Goal: Task Accomplishment & Management: Use online tool/utility

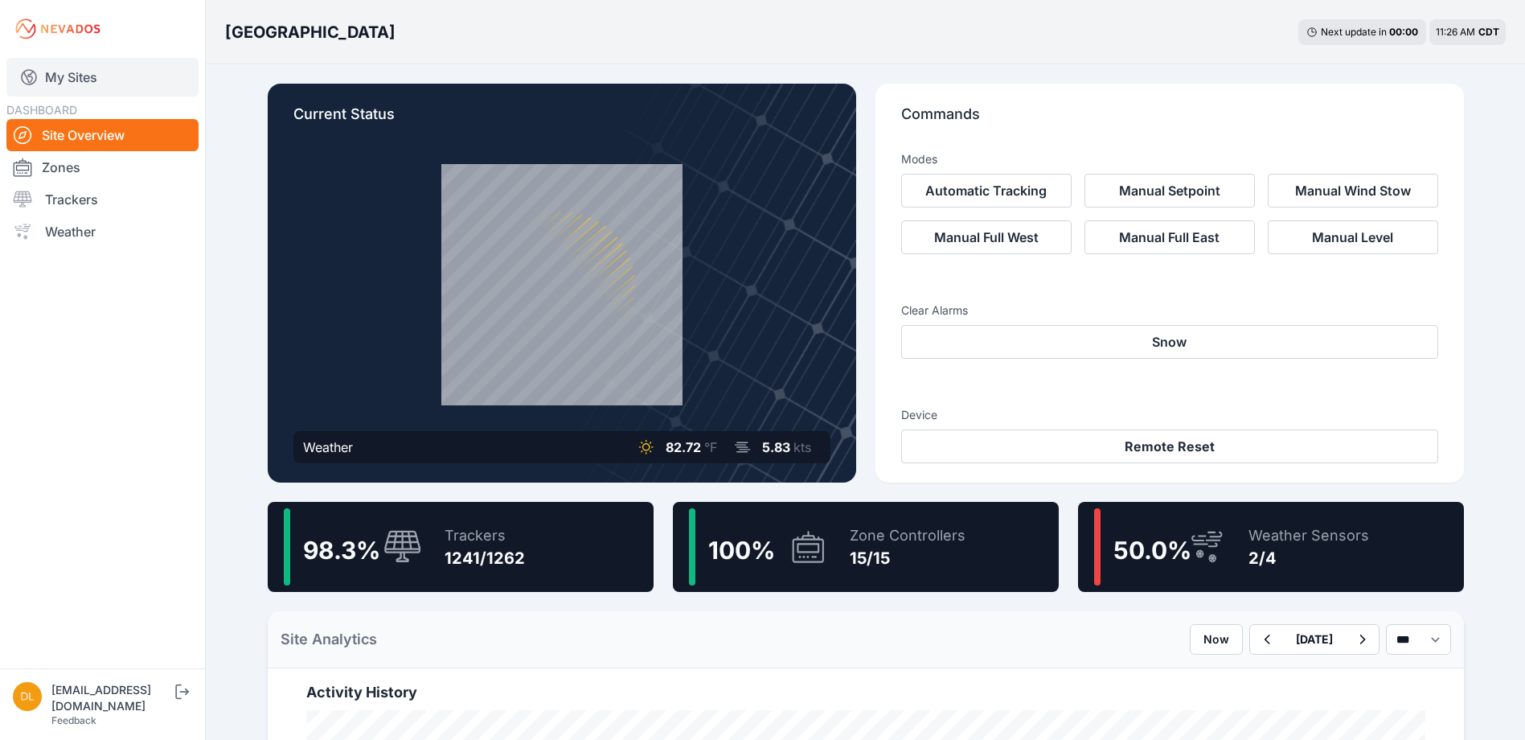
click at [76, 78] on link "My Sites" at bounding box center [102, 77] width 192 height 39
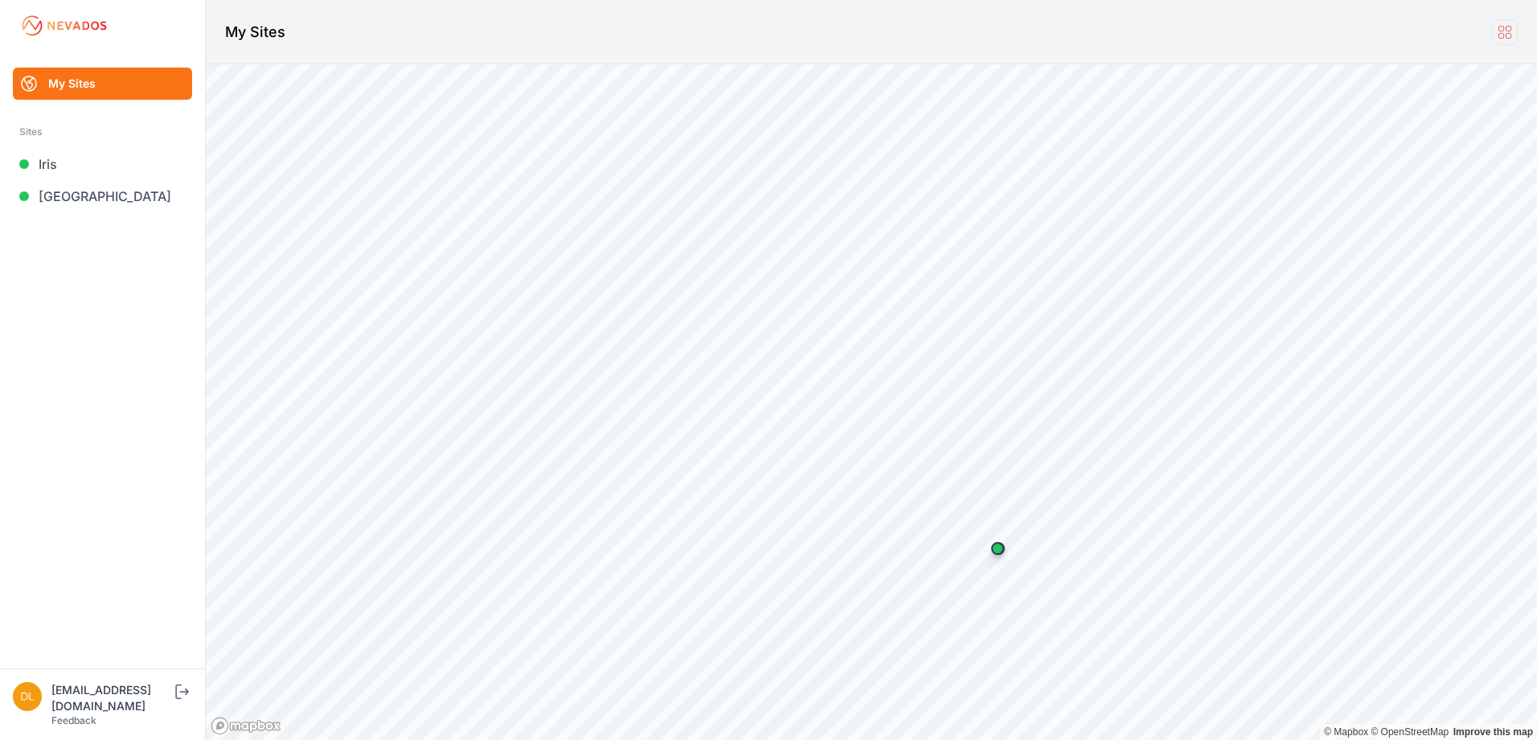
click at [1505, 29] on icon at bounding box center [1505, 32] width 18 height 18
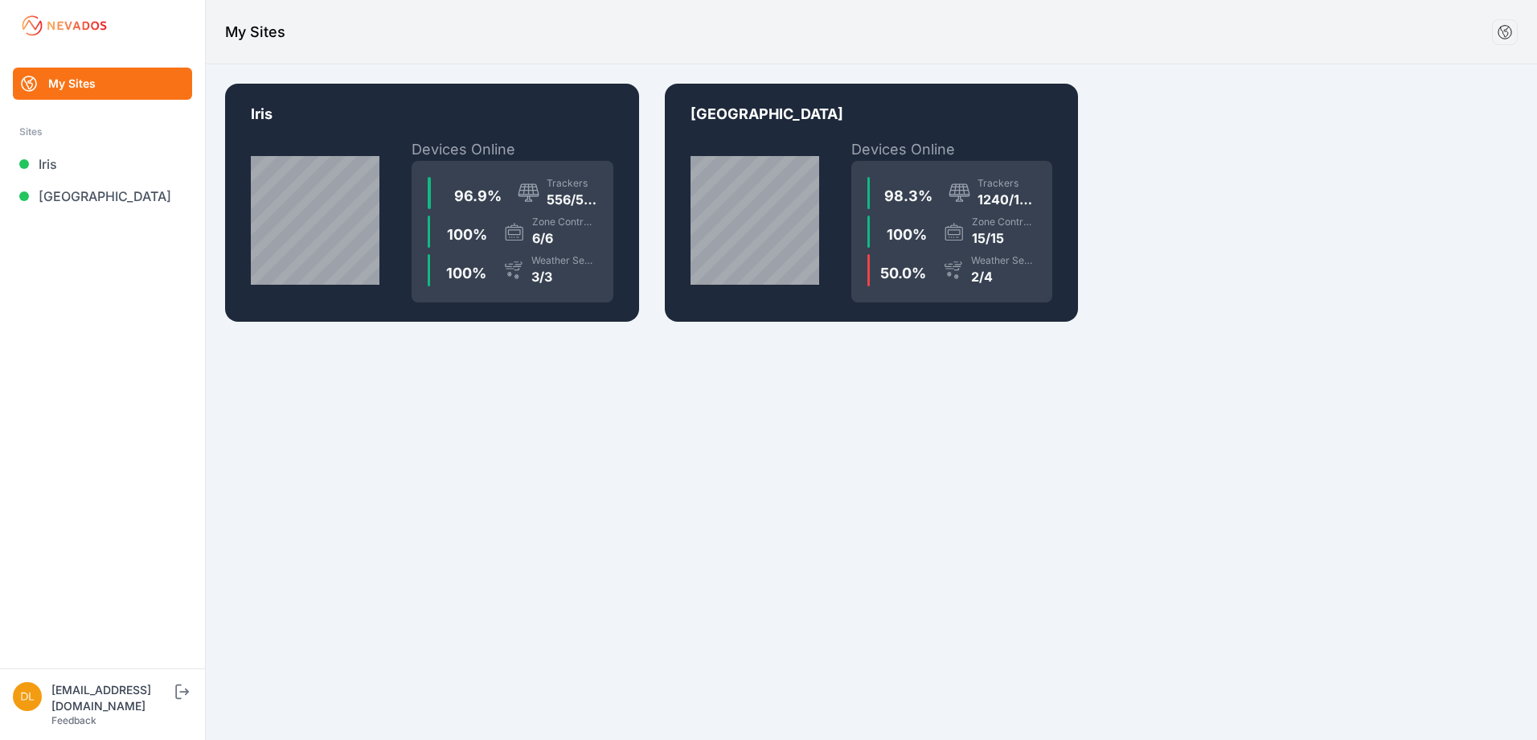
click at [505, 192] on div "96.9 %" at bounding box center [471, 193] width 74 height 29
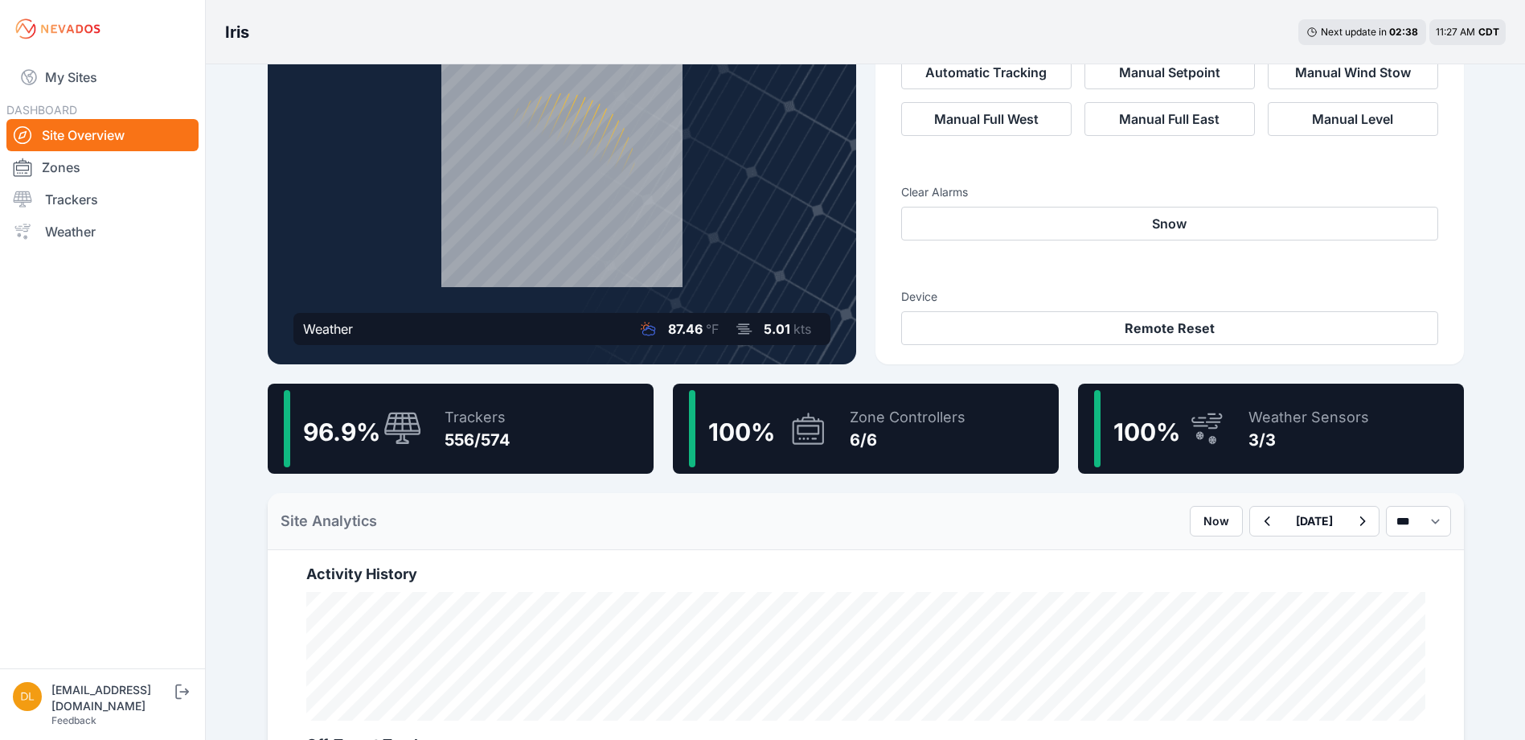
scroll to position [80, 0]
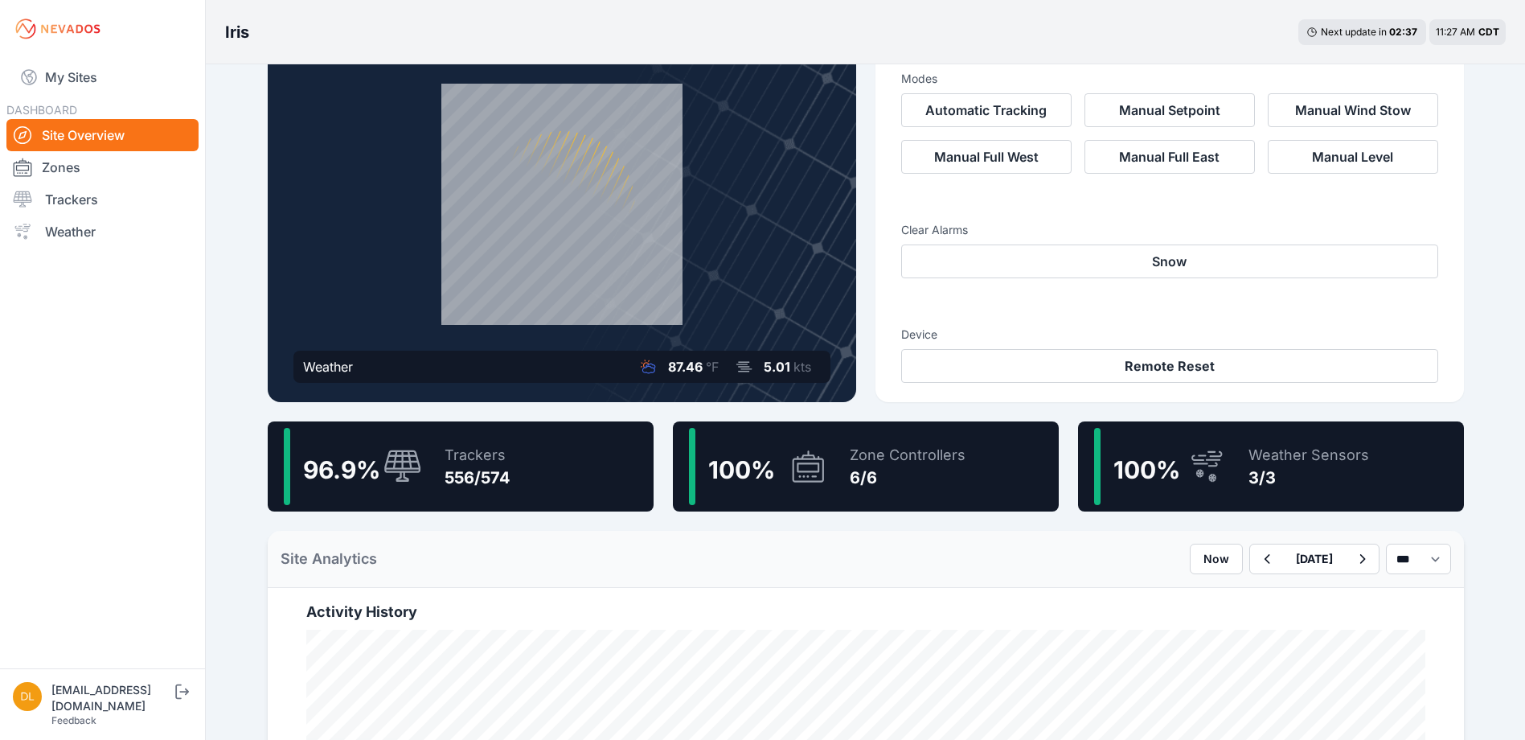
click at [503, 448] on div "Trackers" at bounding box center [478, 455] width 66 height 23
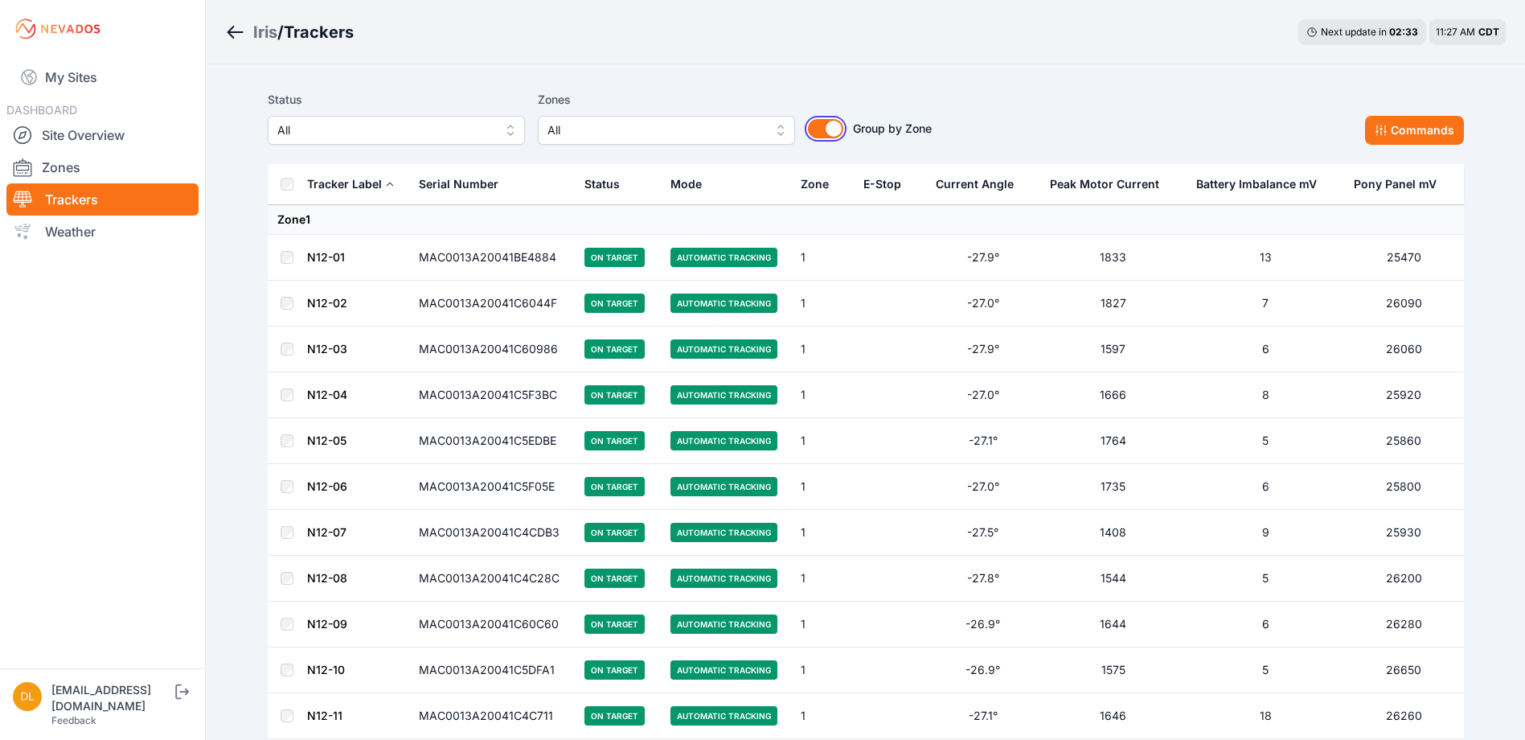
click at [828, 126] on button "Group by Zone" at bounding box center [825, 128] width 35 height 19
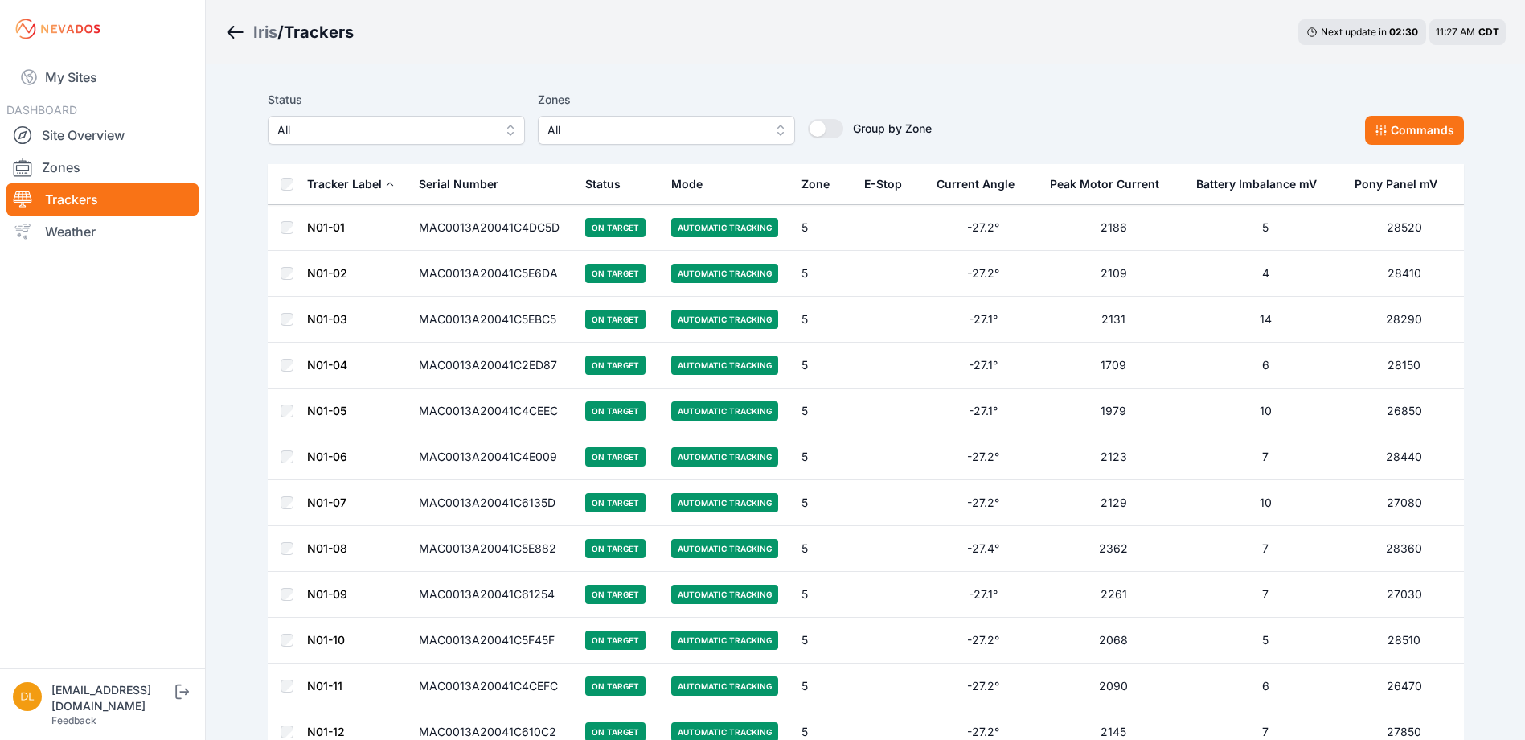
click at [623, 187] on button "Status" at bounding box center [609, 184] width 48 height 39
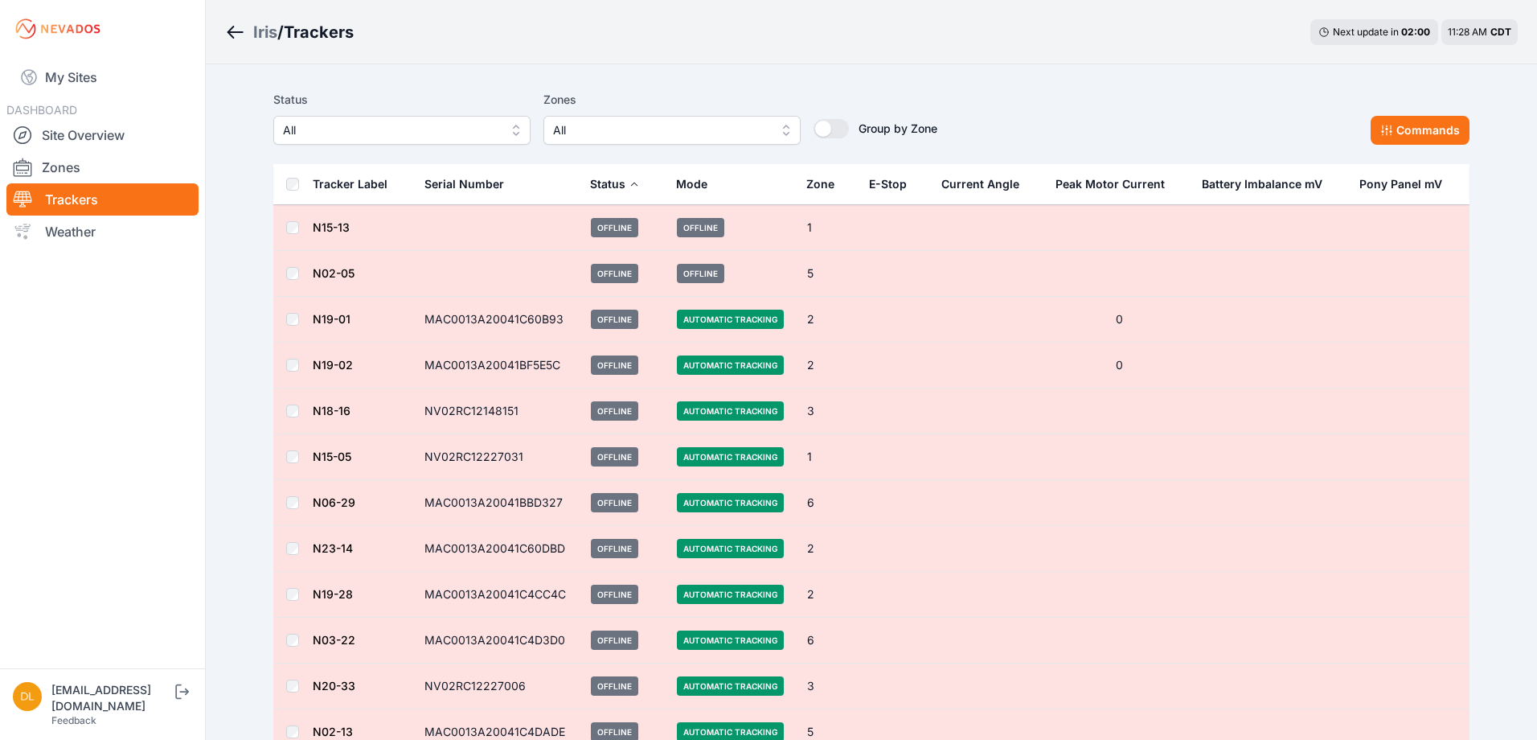
click at [450, 123] on span "All" at bounding box center [391, 130] width 216 height 19
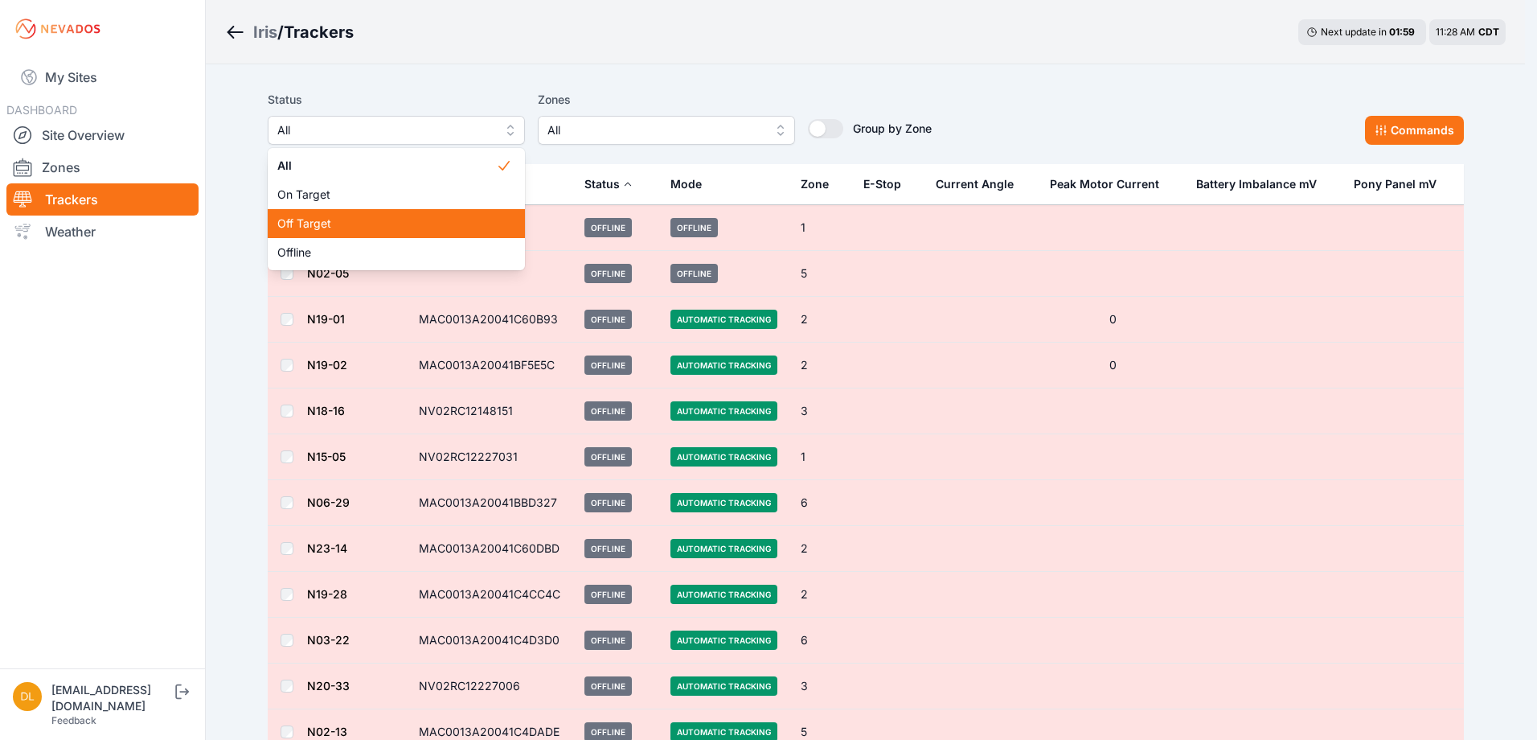
click at [376, 233] on div "Off Target" at bounding box center [396, 223] width 257 height 29
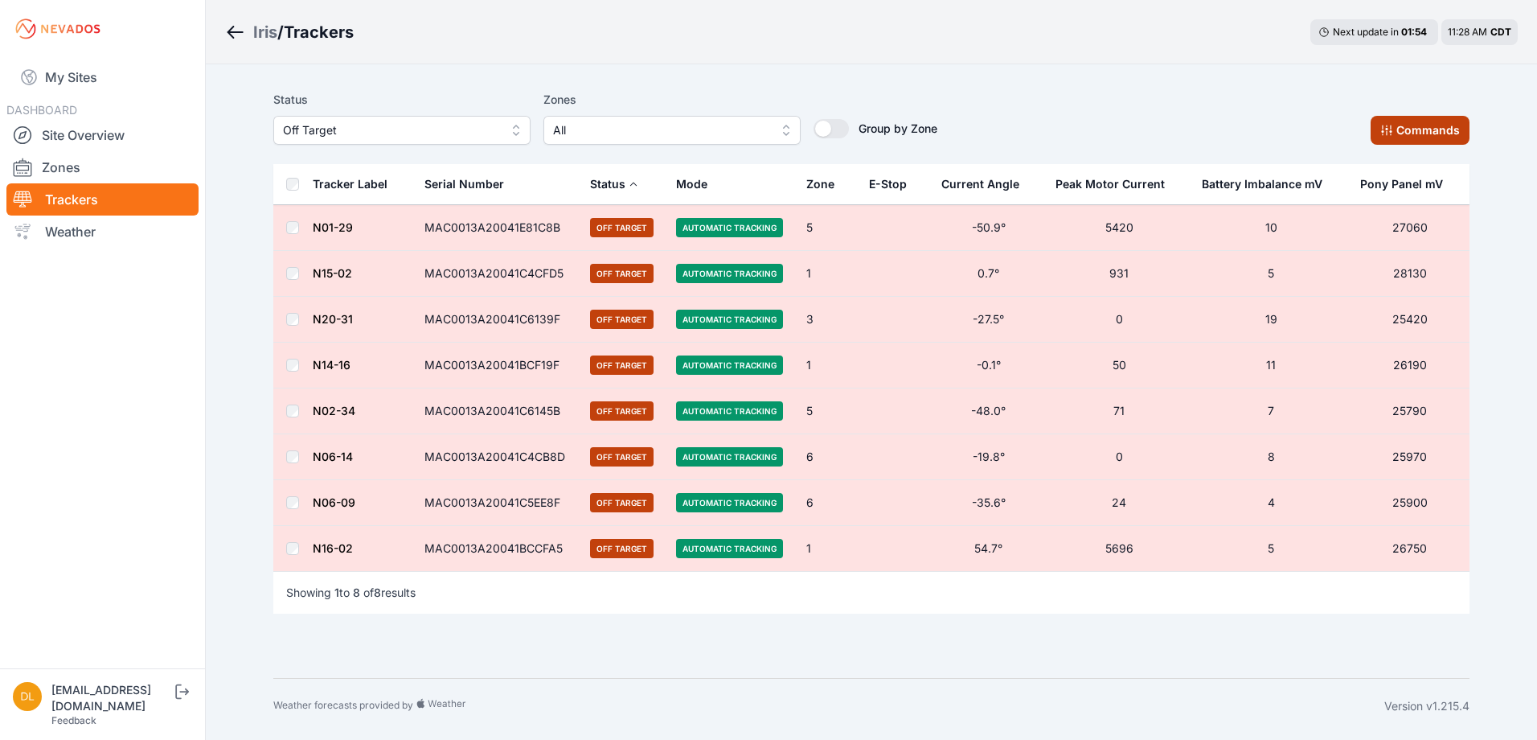
click at [1414, 135] on button "Commands" at bounding box center [1420, 130] width 99 height 29
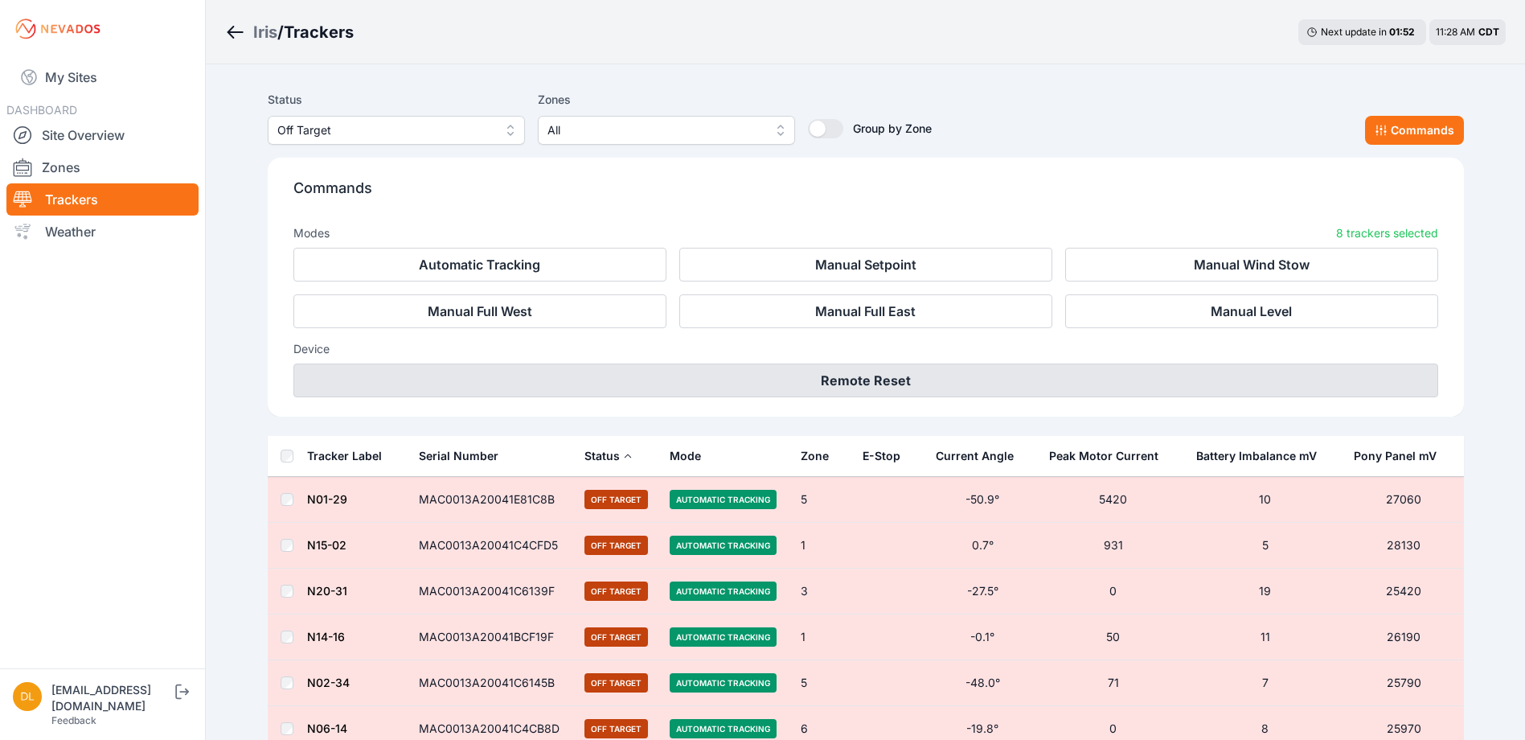
click at [869, 373] on button "Remote Reset" at bounding box center [865, 380] width 1145 height 34
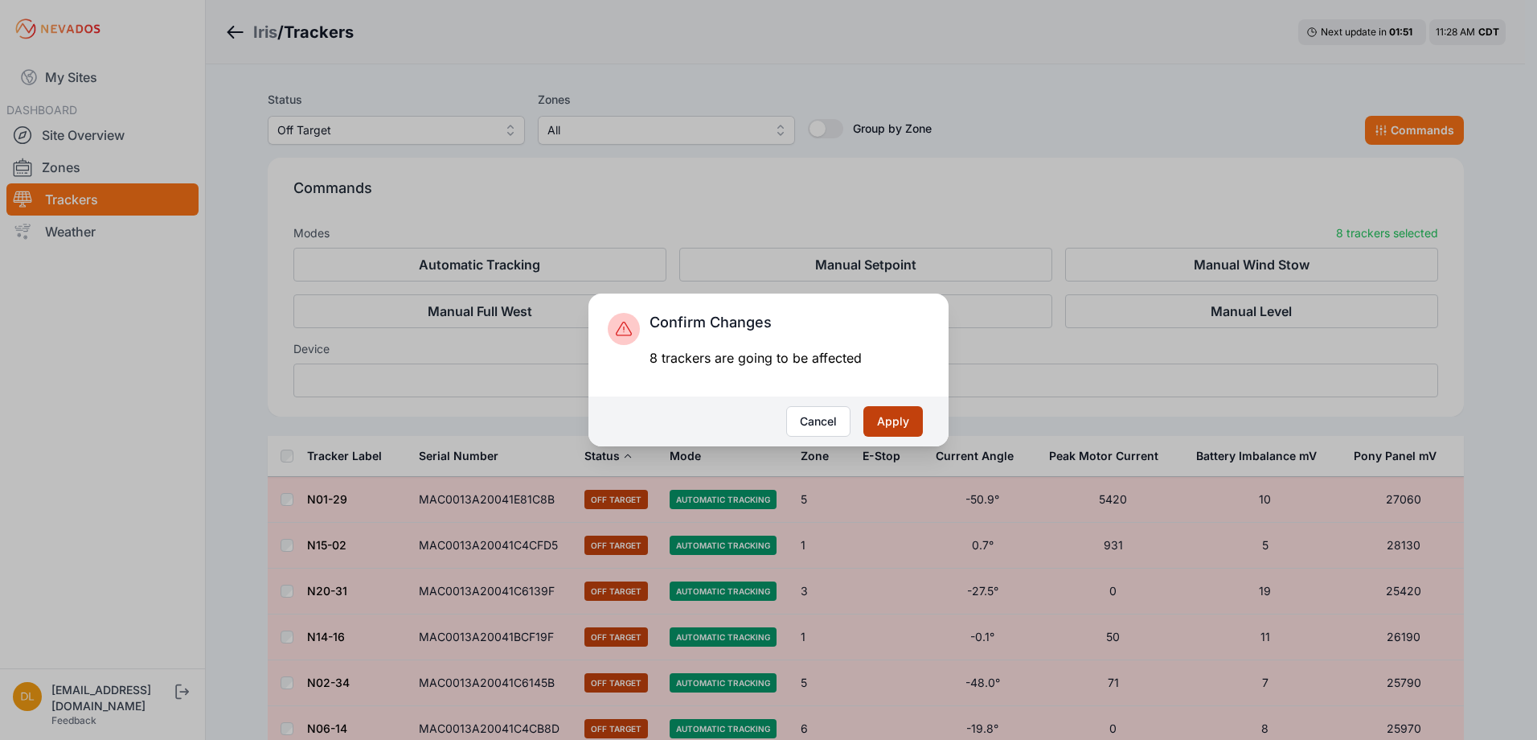
click at [883, 414] on button "Apply" at bounding box center [894, 421] width 60 height 31
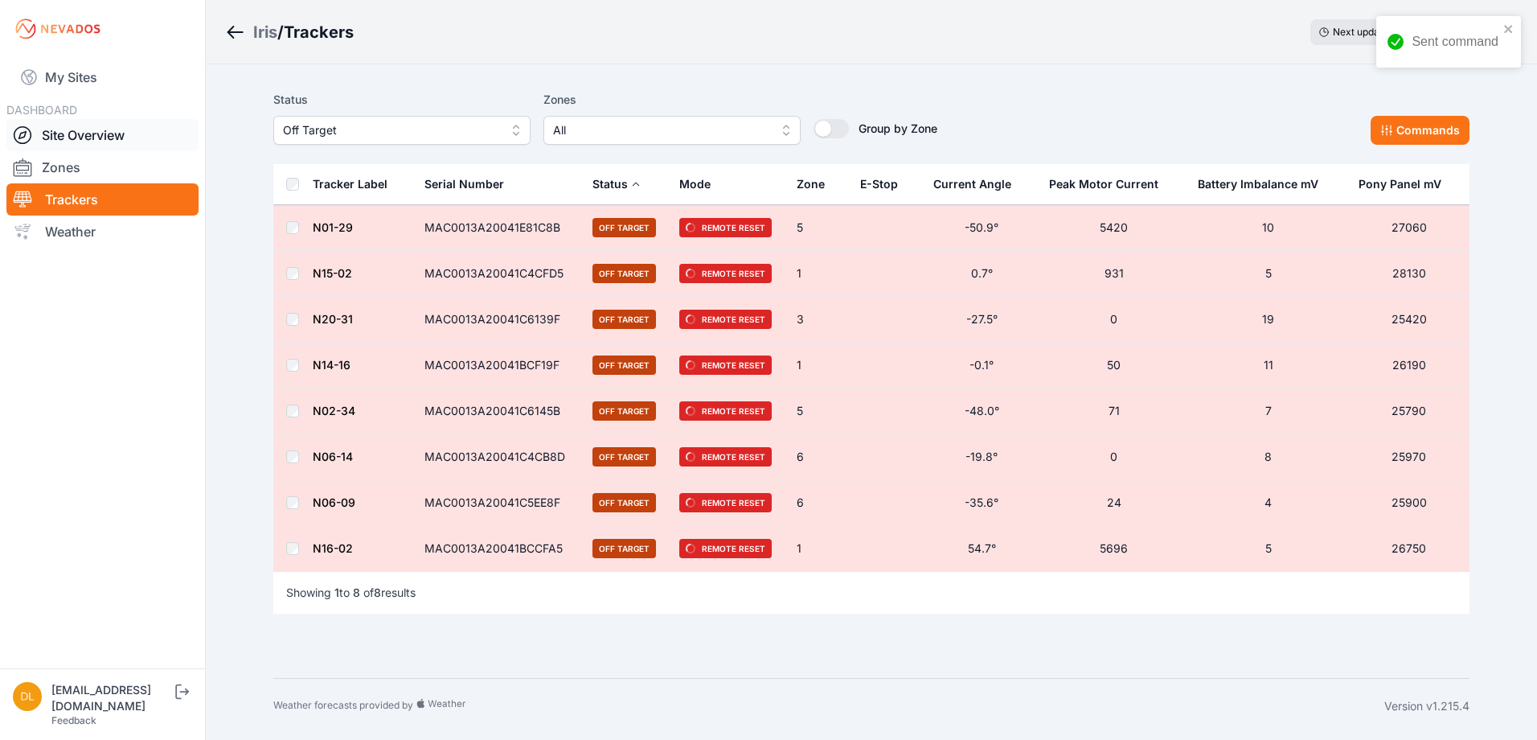
click at [117, 141] on link "Site Overview" at bounding box center [102, 135] width 192 height 32
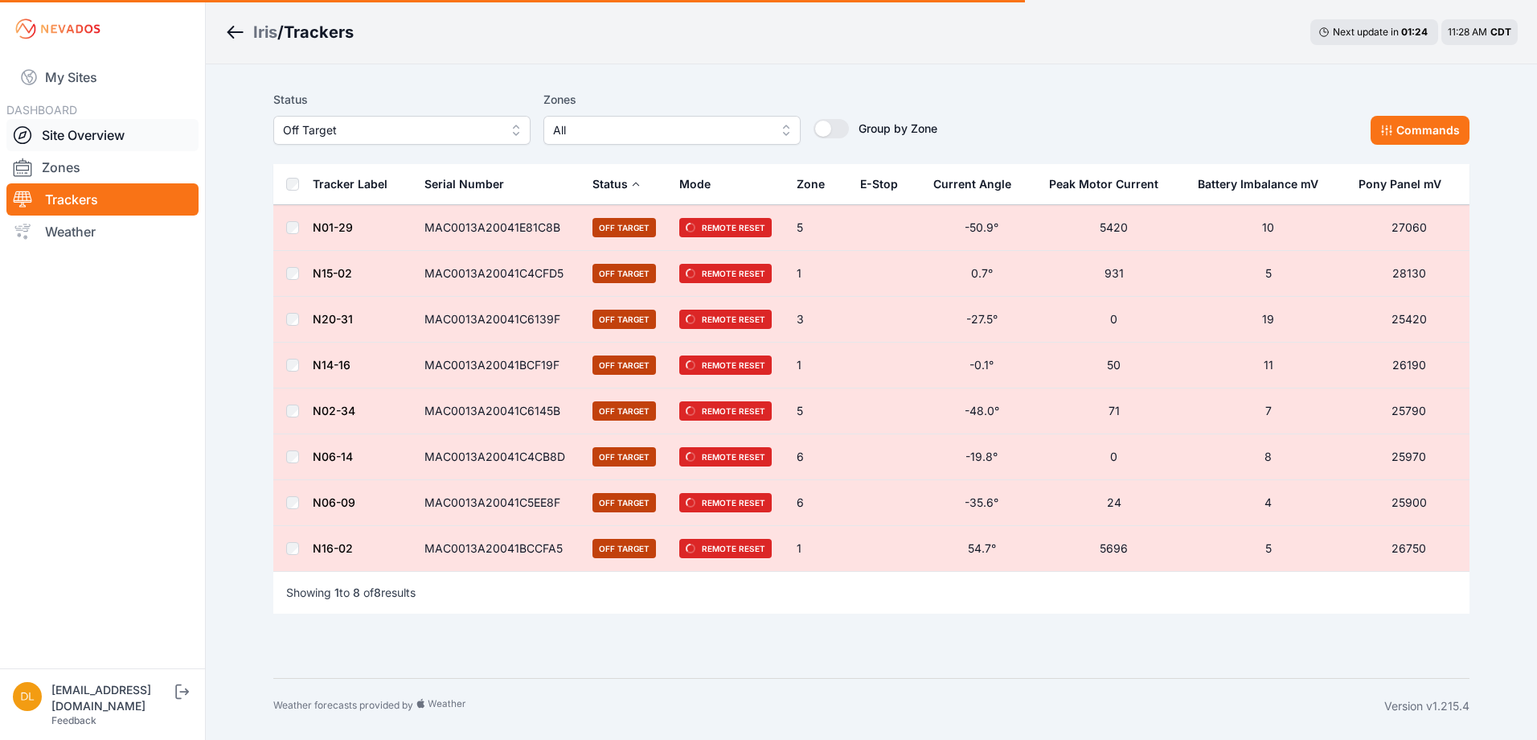
click at [112, 137] on link "Site Overview" at bounding box center [102, 135] width 192 height 32
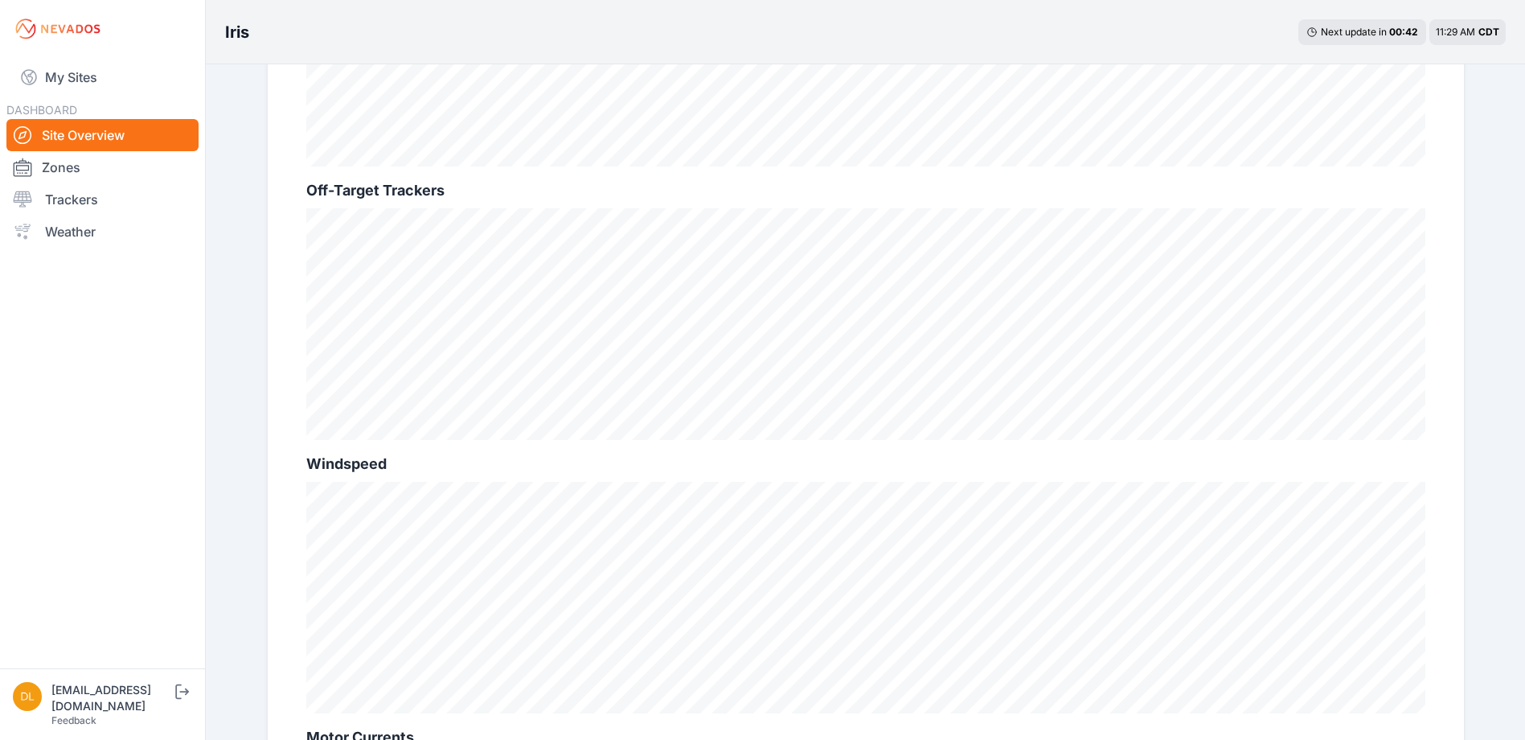
scroll to position [563, 0]
